Goal: Task Accomplishment & Management: Manage account settings

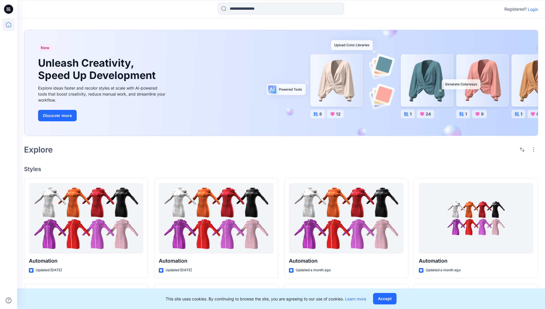
click at [532, 9] on p "Login" at bounding box center [533, 9] width 10 height 6
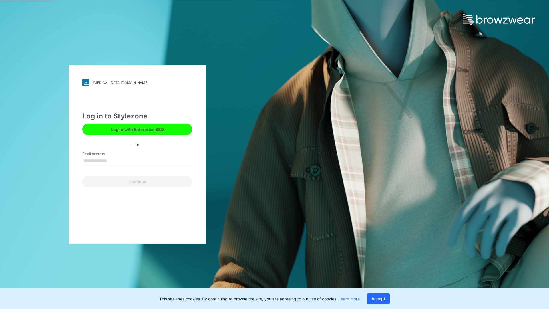
click at [113, 160] on input "Email Address" at bounding box center [137, 161] width 110 height 9
type input "**********"
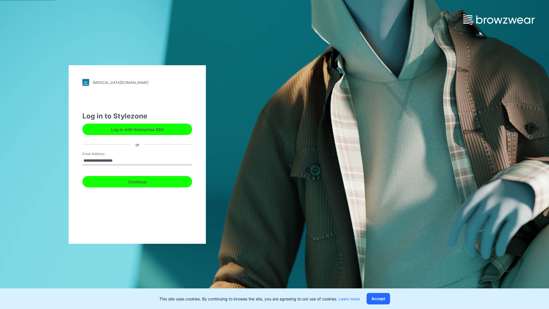
click at [144, 181] on button "Continue" at bounding box center [137, 181] width 110 height 11
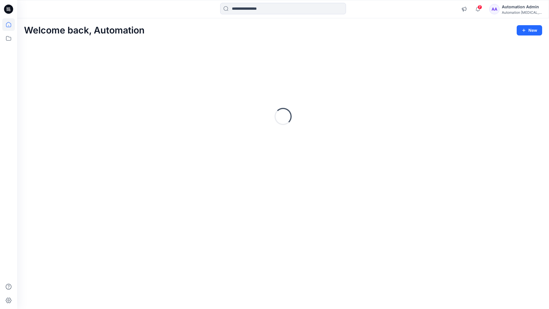
click at [11, 25] on icon at bounding box center [8, 24] width 5 height 5
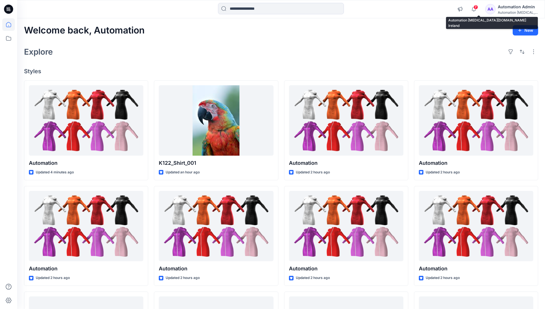
click at [511, 11] on div "Automation [MEDICAL_DATA]..." at bounding box center [518, 12] width 40 height 4
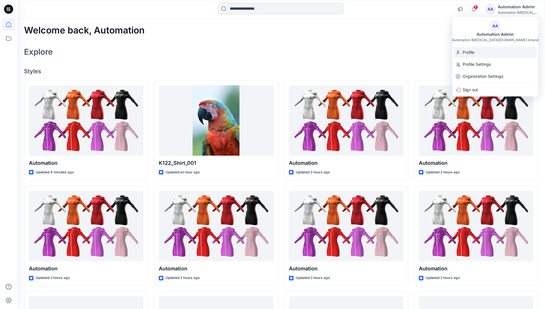
click at [483, 54] on div "Profile" at bounding box center [496, 52] width 84 height 11
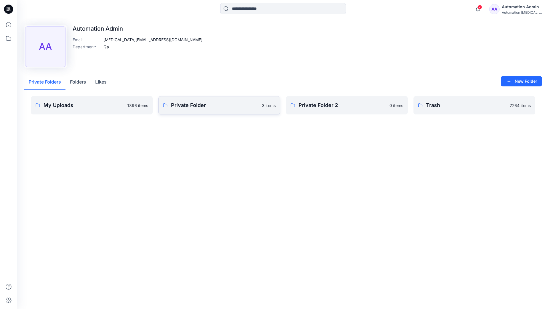
click at [191, 110] on link "Private Folder 3 items" at bounding box center [220, 105] width 122 height 18
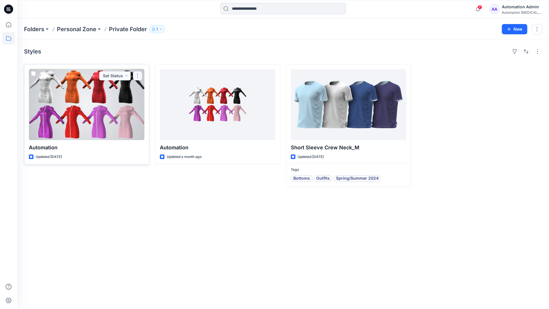
click at [137, 76] on button "button" at bounding box center [137, 75] width 9 height 9
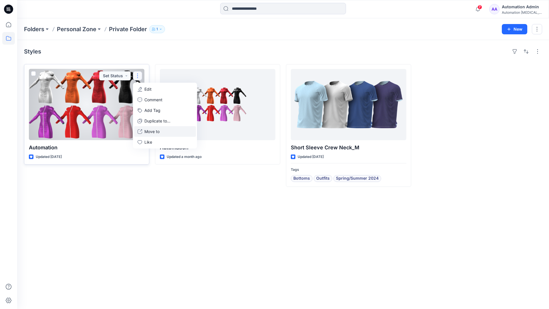
click at [147, 130] on p "Move to" at bounding box center [152, 131] width 15 height 6
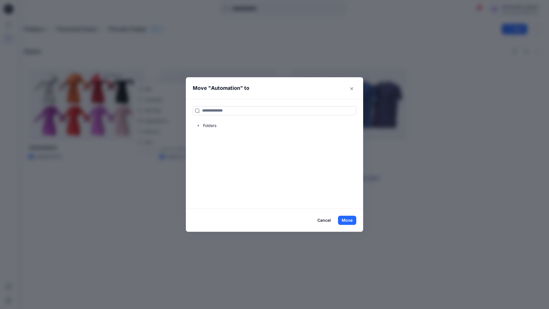
click at [252, 108] on input at bounding box center [275, 110] width 164 height 9
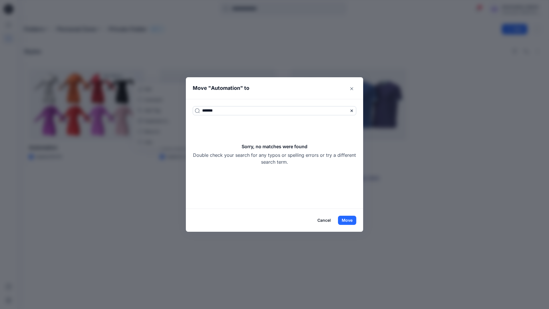
type input "*******"
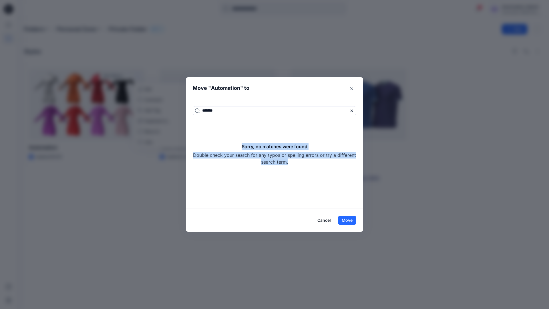
drag, startPoint x: 252, startPoint y: 108, endPoint x: 297, endPoint y: 161, distance: 69.7
click at [297, 161] on div "Sorry, no matches were found Double check your search for any typos or spelling…" at bounding box center [275, 154] width 164 height 22
click at [352, 220] on button "Move" at bounding box center [347, 220] width 18 height 9
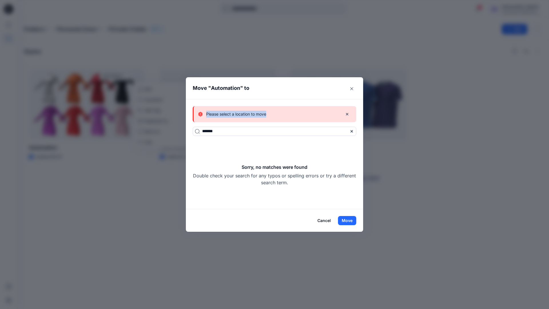
drag, startPoint x: 352, startPoint y: 220, endPoint x: 267, endPoint y: 114, distance: 135.3
click at [267, 114] on div "Please select a location to move" at bounding box center [268, 114] width 140 height 7
click at [326, 220] on button "Cancel" at bounding box center [324, 220] width 21 height 9
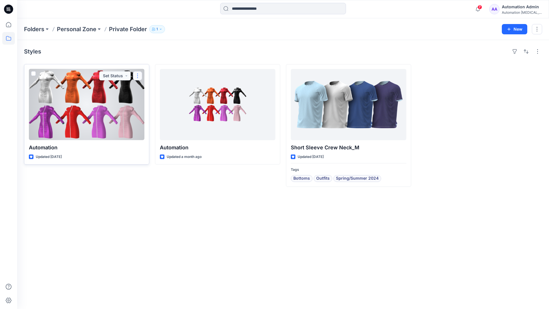
click at [138, 76] on button "button" at bounding box center [137, 75] width 9 height 9
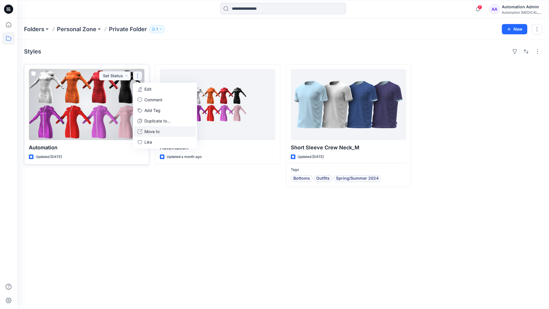
click at [155, 130] on p "Move to" at bounding box center [152, 131] width 15 height 6
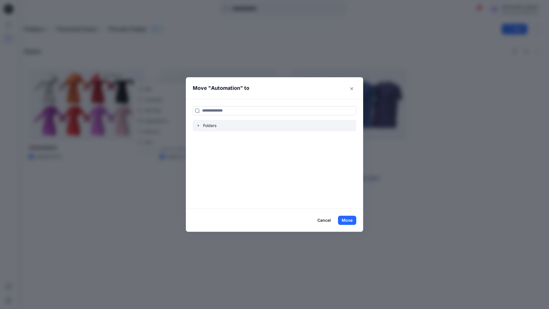
click at [199, 126] on icon "button" at bounding box center [198, 125] width 5 height 5
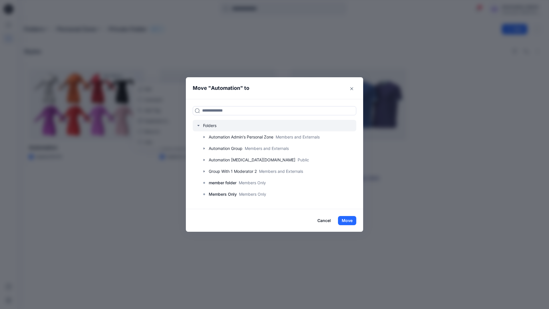
scroll to position [45, 0]
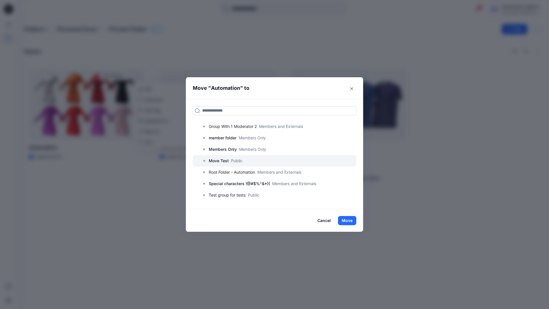
click at [222, 160] on p "Move Test" at bounding box center [219, 160] width 20 height 7
click at [349, 220] on button "Move" at bounding box center [347, 220] width 18 height 9
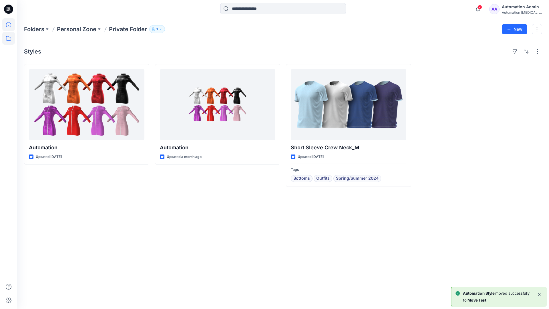
click at [9, 23] on icon at bounding box center [8, 24] width 13 height 13
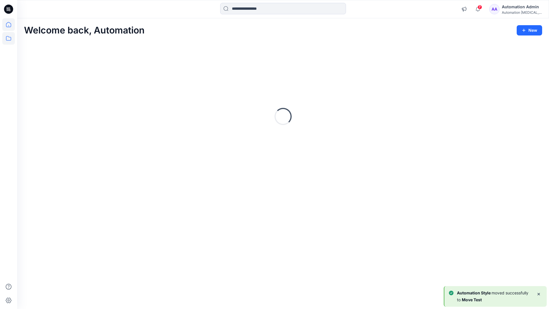
click at [9, 37] on icon at bounding box center [8, 38] width 13 height 13
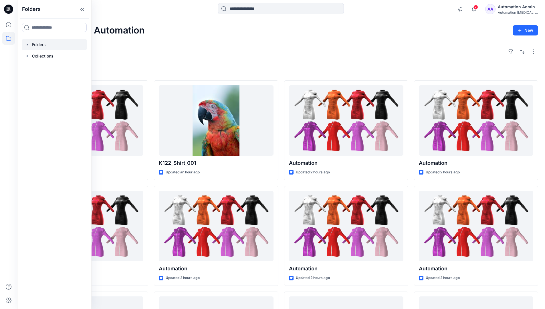
click at [38, 45] on div at bounding box center [54, 44] width 65 height 11
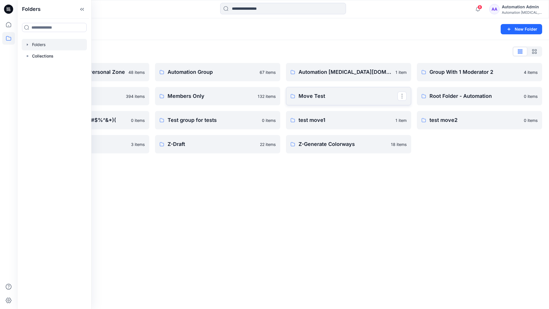
click at [389, 102] on link "Move Test" at bounding box center [348, 96] width 125 height 18
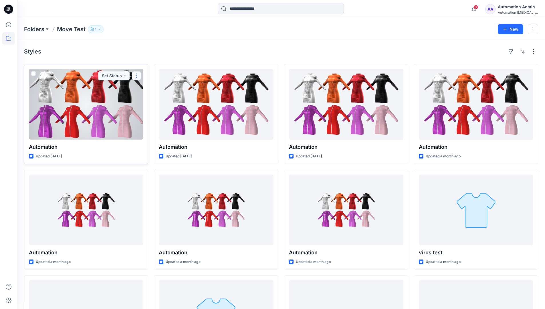
click at [137, 76] on button "button" at bounding box center [136, 75] width 9 height 9
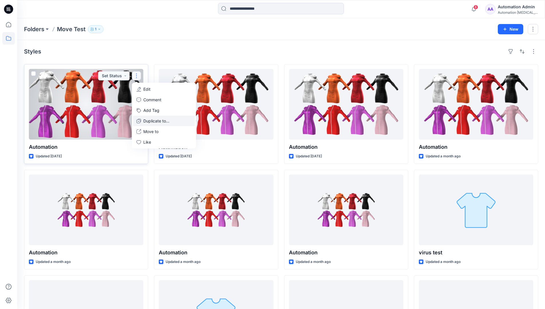
click at [147, 118] on p "Duplicate to..." at bounding box center [156, 121] width 26 height 6
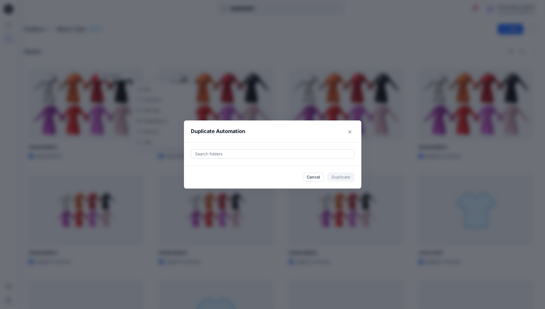
click at [213, 151] on div at bounding box center [273, 154] width 156 height 7
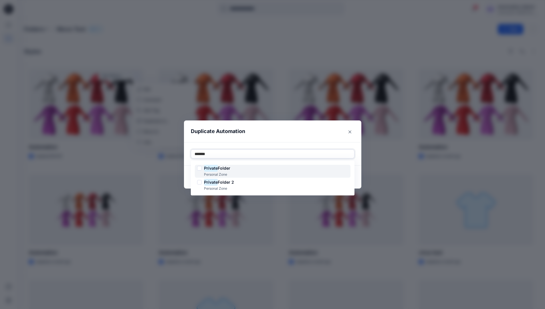
click at [225, 167] on span "Folder" at bounding box center [224, 168] width 13 height 5
type input "*******"
click at [272, 137] on header "Duplicate Automation" at bounding box center [267, 131] width 166 height 22
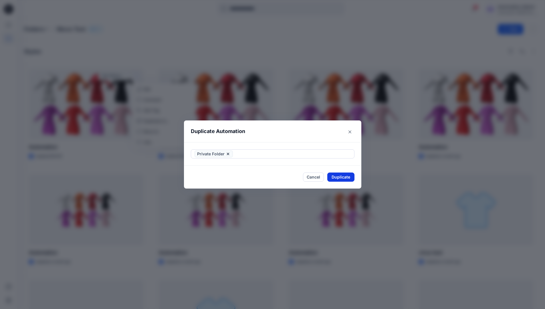
click at [347, 175] on button "Duplicate" at bounding box center [340, 177] width 27 height 9
click at [349, 177] on button "Close" at bounding box center [345, 177] width 19 height 9
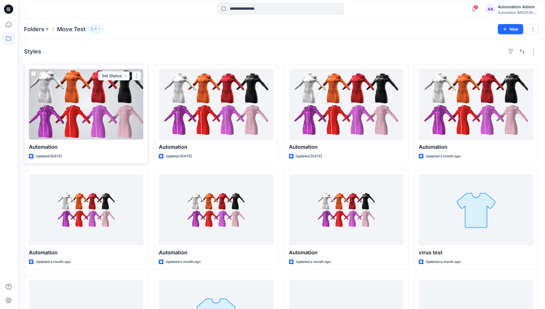
click at [136, 76] on button "button" at bounding box center [136, 75] width 9 height 9
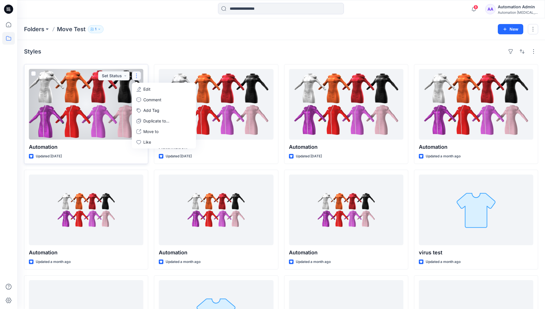
click at [145, 89] on p "Edit" at bounding box center [146, 89] width 7 height 6
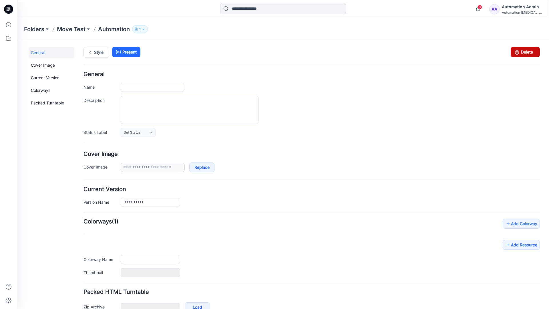
click at [513, 53] on icon at bounding box center [517, 52] width 8 height 10
type input "**********"
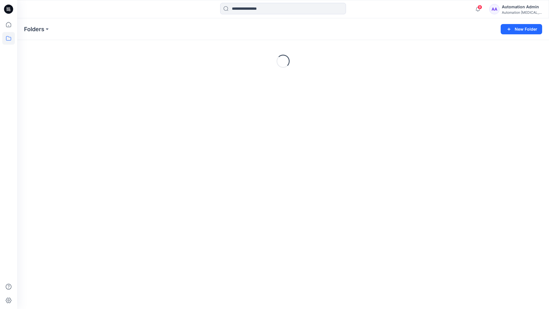
click at [512, 8] on div "Automation Admin" at bounding box center [522, 6] width 40 height 7
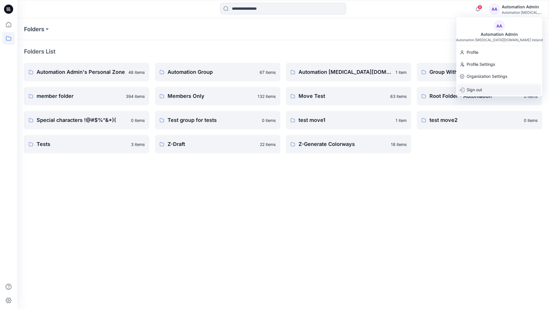
click at [476, 88] on p "Sign out" at bounding box center [474, 89] width 15 height 11
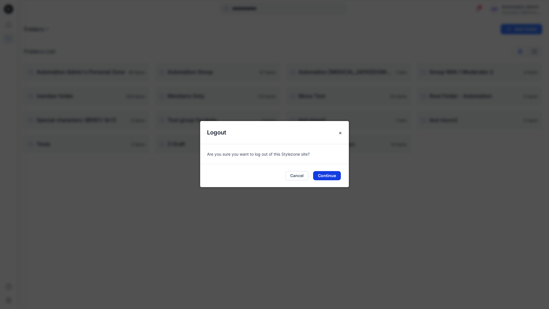
click at [331, 175] on button "Continue" at bounding box center [327, 175] width 28 height 9
